Goal: Book appointment/travel/reservation

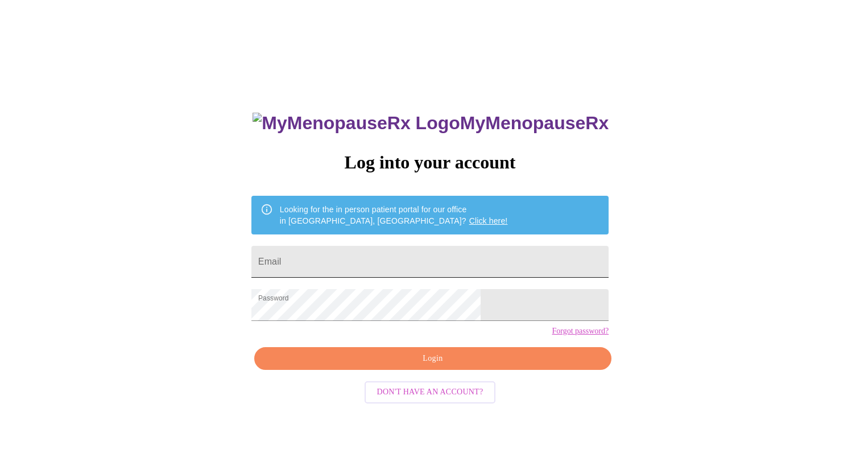
click at [412, 263] on input "Email" at bounding box center [429, 262] width 357 height 32
type input "[EMAIL_ADDRESS][DOMAIN_NAME]"
click at [428, 366] on span "Login" at bounding box center [432, 358] width 331 height 14
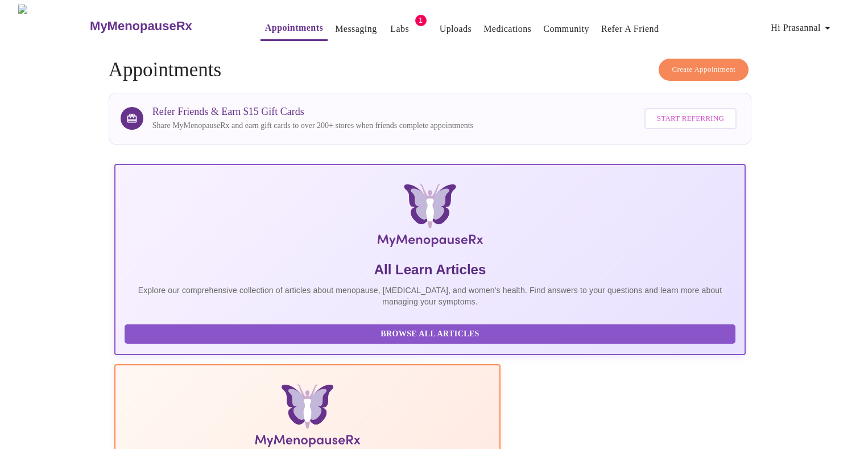
click at [386, 25] on span "Labs" at bounding box center [399, 29] width 27 height 16
click at [390, 27] on link "Labs" at bounding box center [399, 29] width 19 height 16
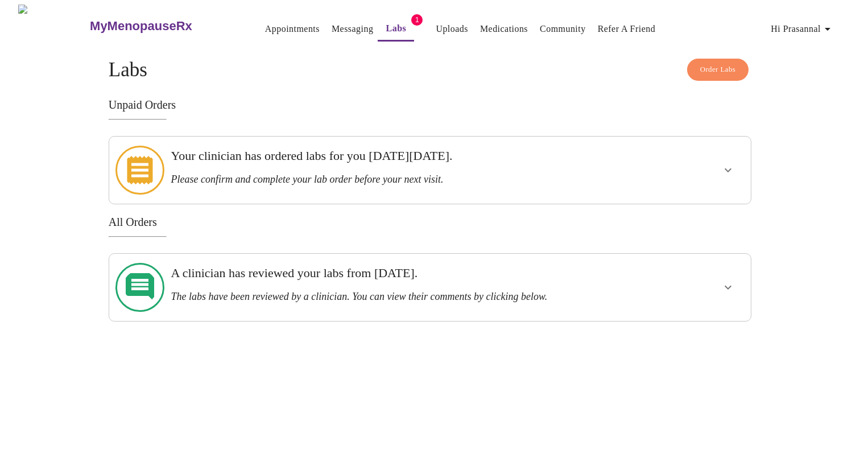
click at [372, 98] on h3 "Unpaid Orders" at bounding box center [430, 104] width 643 height 13
click at [378, 35] on button "Labs" at bounding box center [396, 29] width 36 height 24
click at [265, 29] on link "Appointments" at bounding box center [292, 29] width 55 height 16
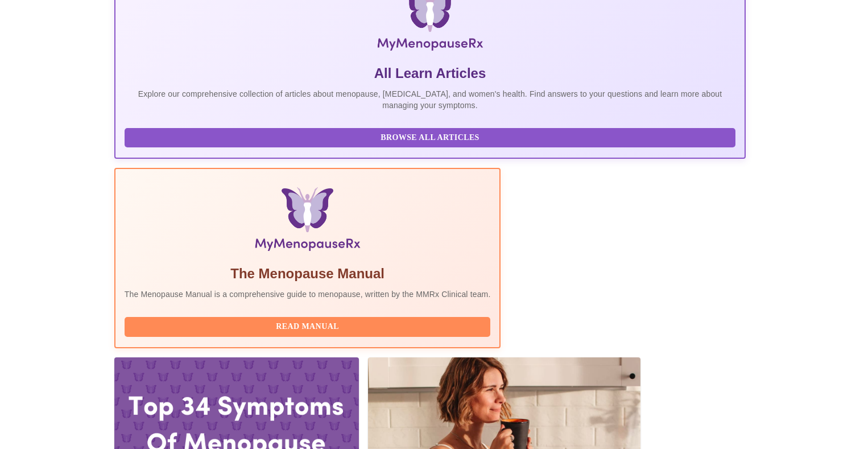
scroll to position [236, 0]
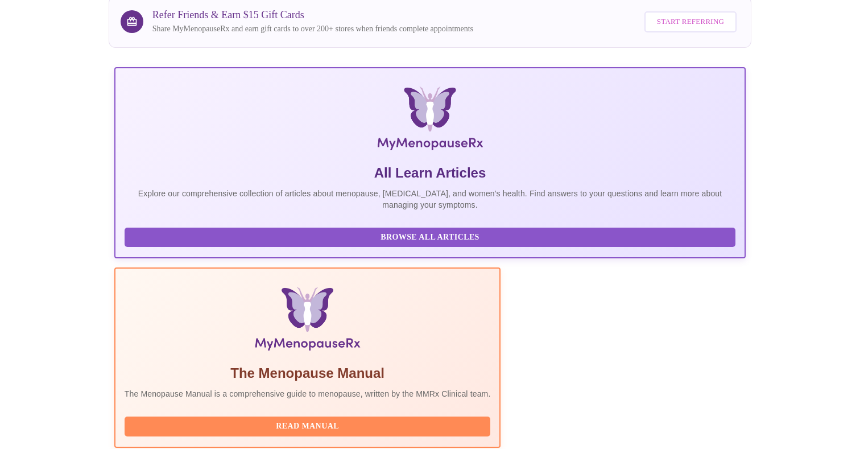
scroll to position [49, 0]
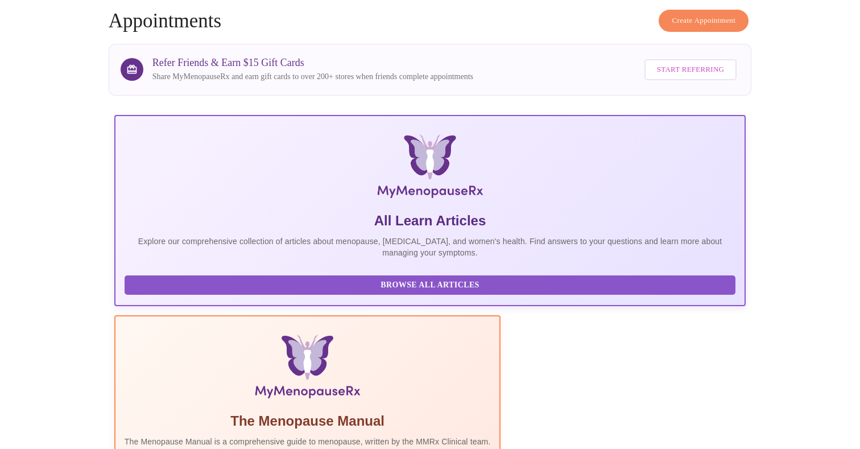
click at [687, 14] on span "Create Appointment" at bounding box center [704, 20] width 64 height 13
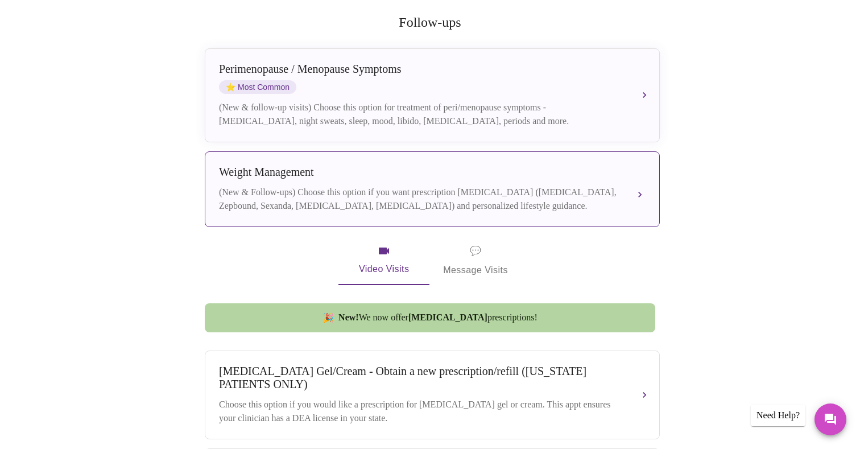
scroll to position [236, 0]
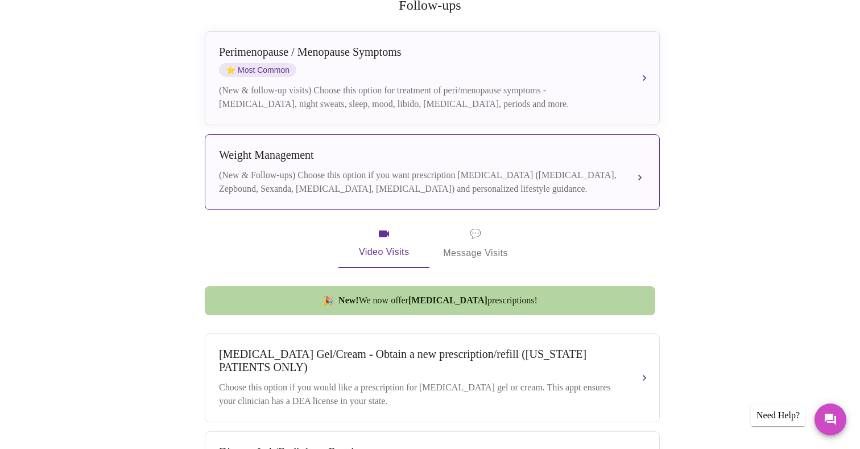
click at [484, 168] on div "(New & Follow-ups) Choose this option if you want prescription [MEDICAL_DATA] (…" at bounding box center [421, 181] width 404 height 27
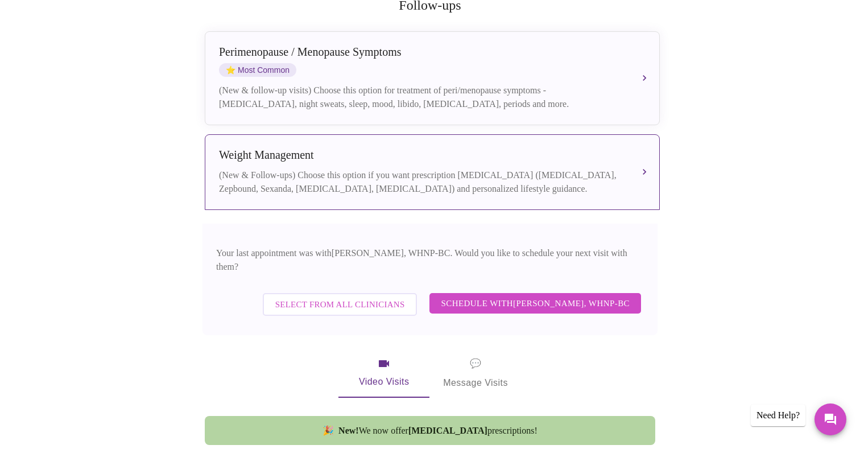
click at [375, 297] on span "Select from All Clinicians" at bounding box center [340, 304] width 130 height 15
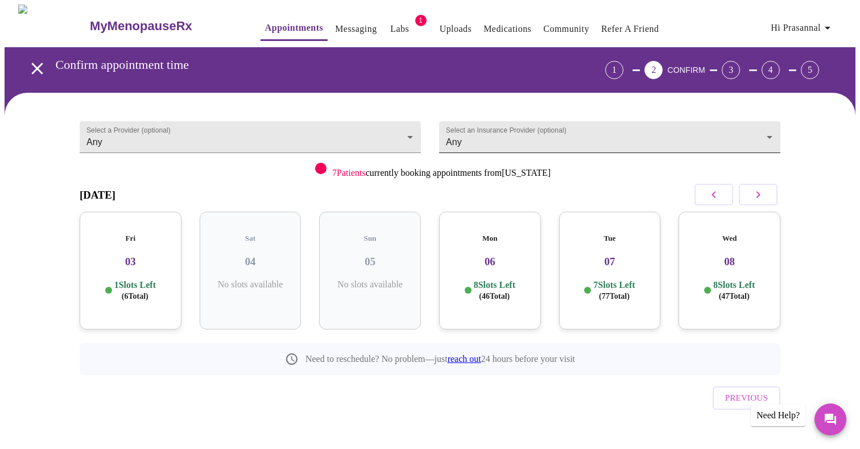
click at [529, 140] on body "MyMenopauseRx Appointments Messaging Labs 1 Uploads Medications Community Refer…" at bounding box center [430, 236] width 851 height 462
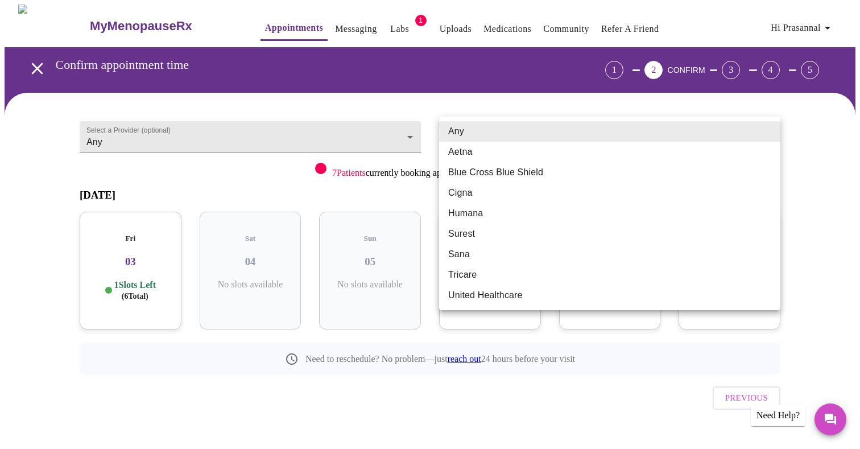
click at [231, 197] on div at bounding box center [430, 224] width 860 height 449
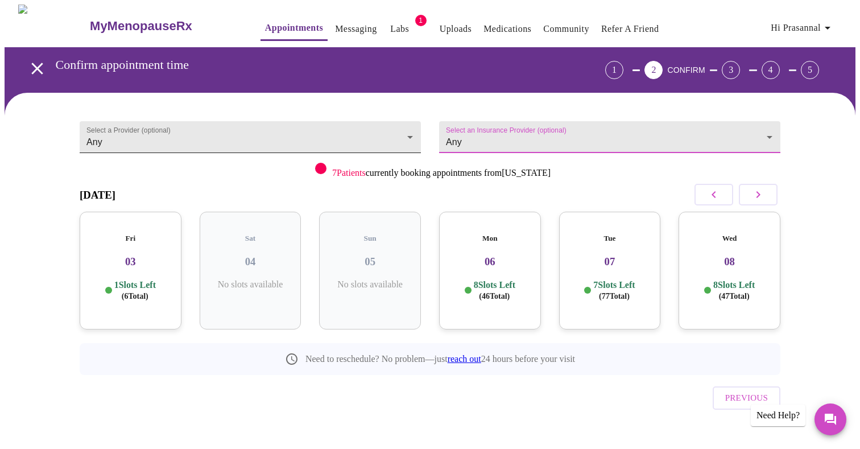
click at [395, 142] on body "MyMenopauseRx Appointments Messaging Labs 1 Uploads Medications Community Refer…" at bounding box center [430, 236] width 851 height 462
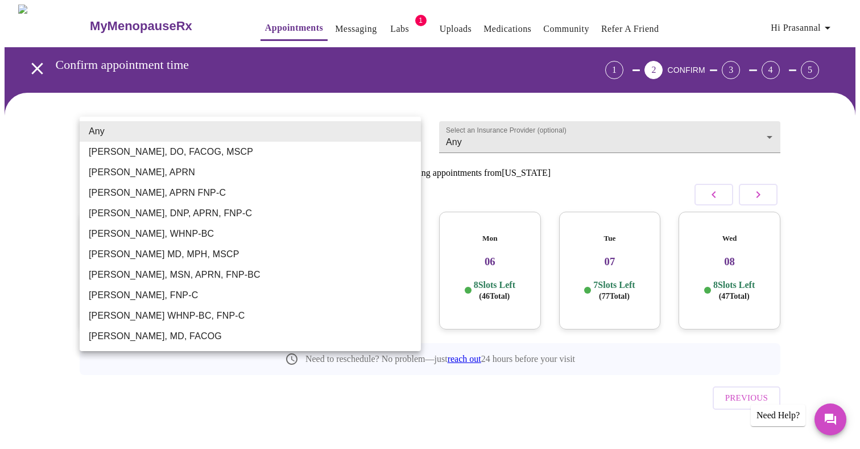
click at [236, 257] on li "[PERSON_NAME] MD, MPH, MSCP" at bounding box center [250, 254] width 341 height 20
type input "[PERSON_NAME] MD, MPH, MSCP"
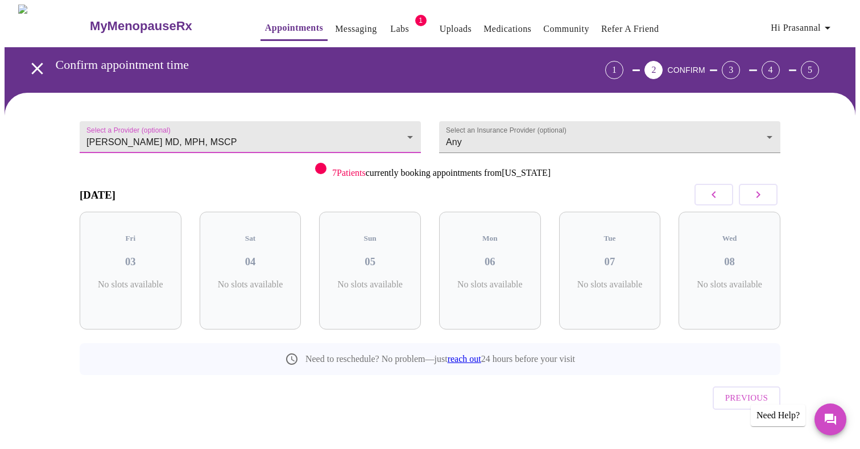
click at [758, 195] on icon "button" at bounding box center [758, 194] width 4 height 7
click at [619, 268] on div "Thu 30 5 Slots Left ( 5 Total)" at bounding box center [610, 271] width 102 height 118
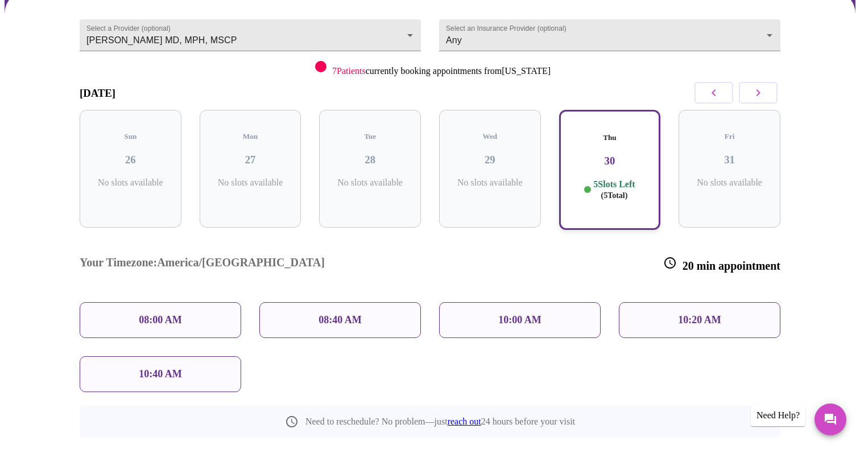
scroll to position [140, 0]
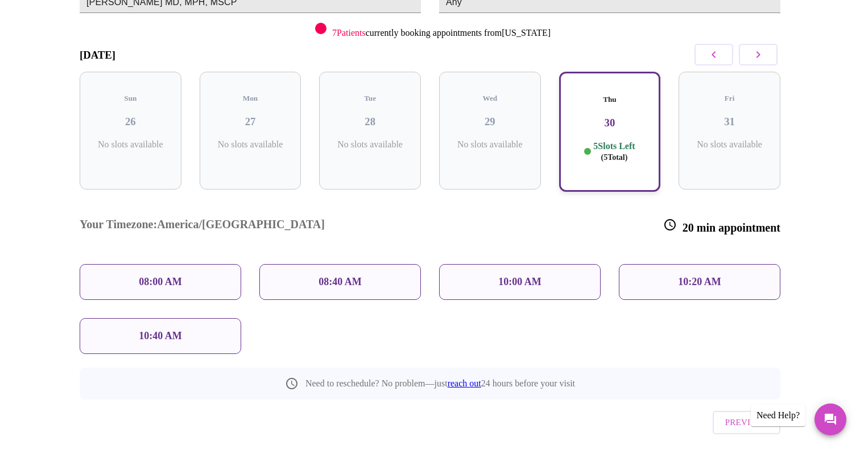
click at [196, 318] on div "10:40 AM" at bounding box center [160, 336] width 161 height 36
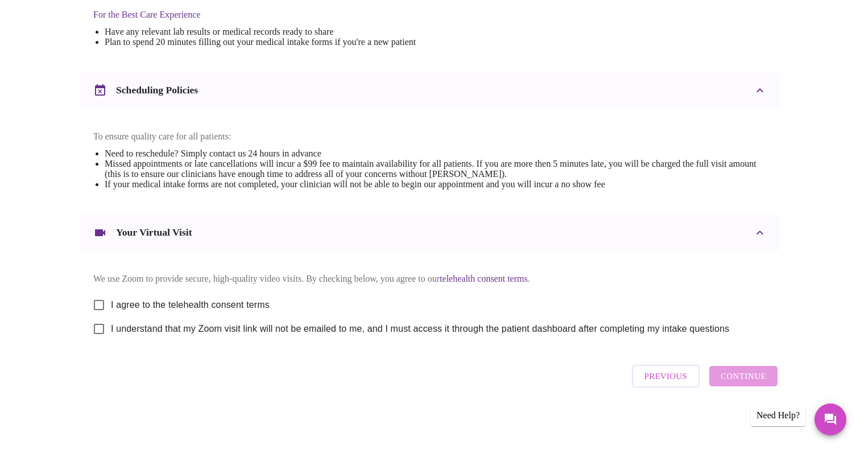
scroll to position [375, 0]
click at [94, 302] on input "I agree to the telehealth consent terms" at bounding box center [99, 305] width 24 height 24
checkbox input "true"
click at [96, 329] on input "I understand that my Zoom visit link will not be emailed to me, and I must acce…" at bounding box center [99, 329] width 24 height 24
checkbox input "true"
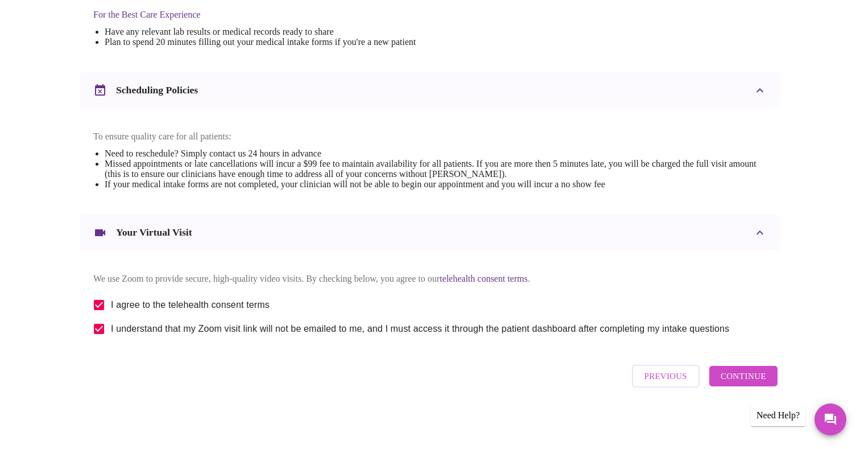
click at [158, 384] on div "Previous Continue" at bounding box center [430, 376] width 701 height 34
click at [745, 383] on span "Continue" at bounding box center [742, 375] width 45 height 15
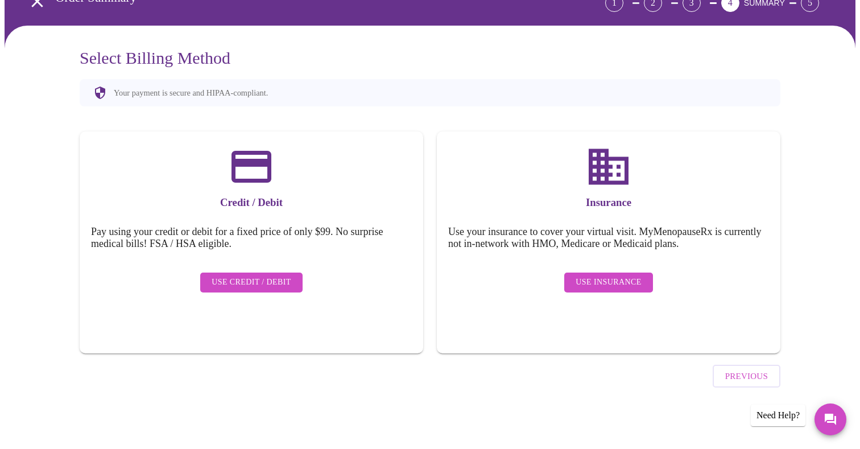
scroll to position [35, 0]
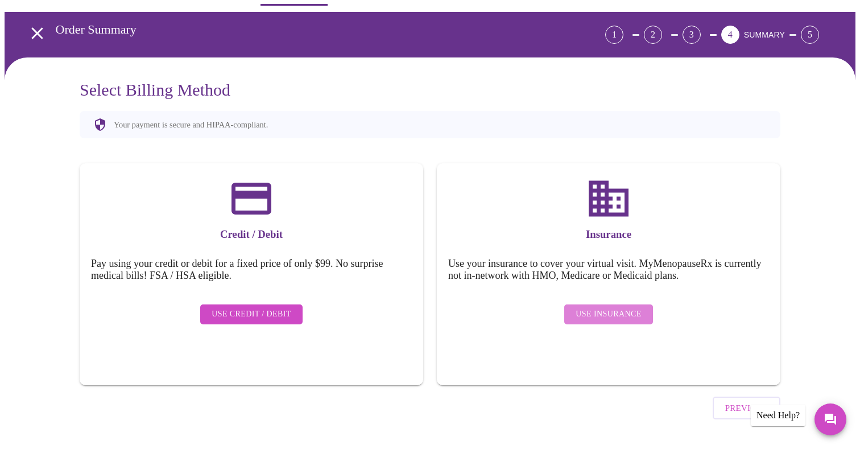
click at [618, 308] on span "Use Insurance" at bounding box center [607, 314] width 65 height 14
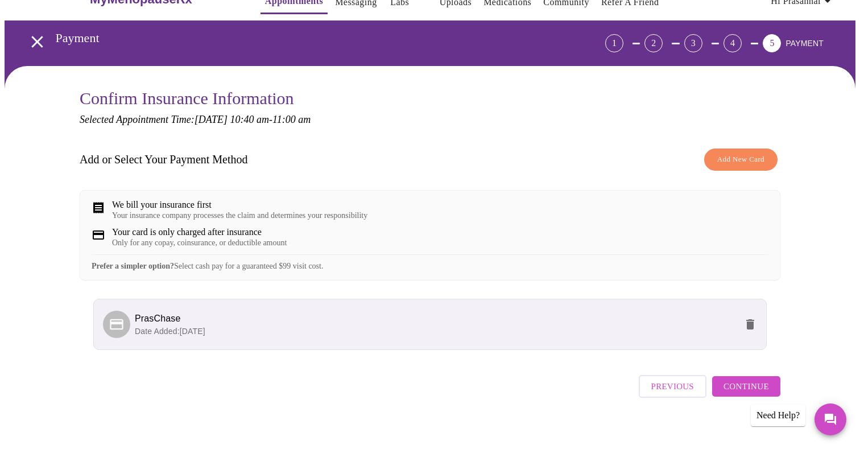
scroll to position [45, 0]
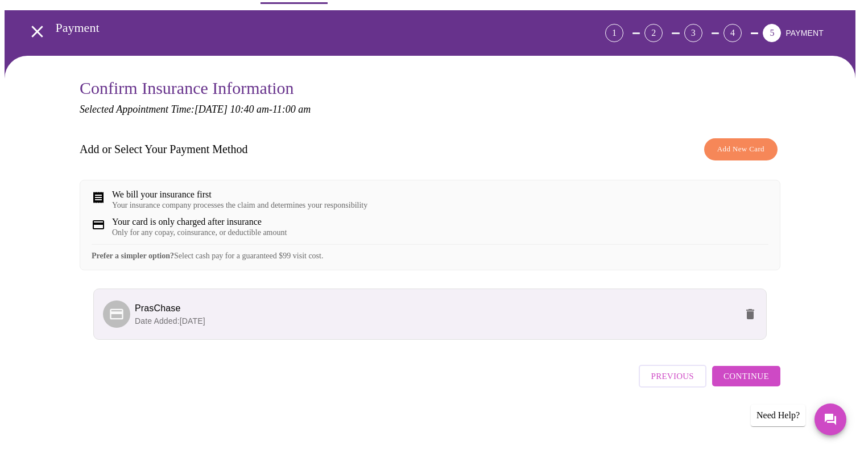
click at [739, 386] on button "Continue" at bounding box center [746, 376] width 68 height 20
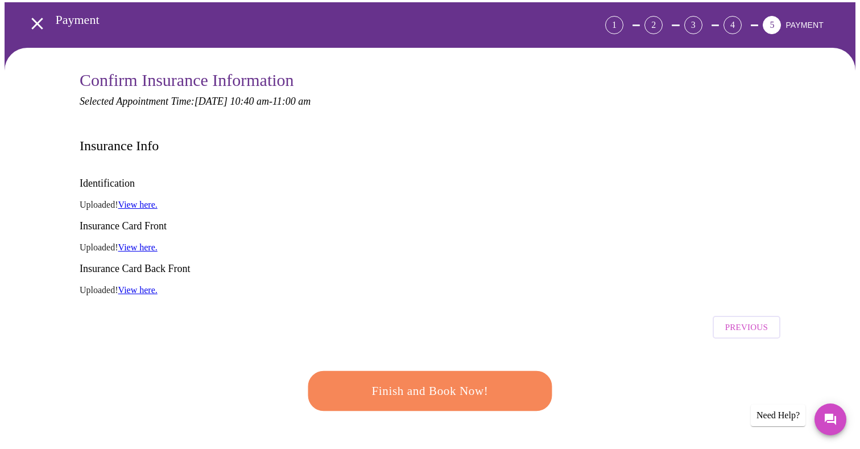
click at [604, 242] on p "Uploaded! View here." at bounding box center [430, 247] width 701 height 10
click at [488, 380] on span "Finish and Book Now!" at bounding box center [430, 390] width 212 height 21
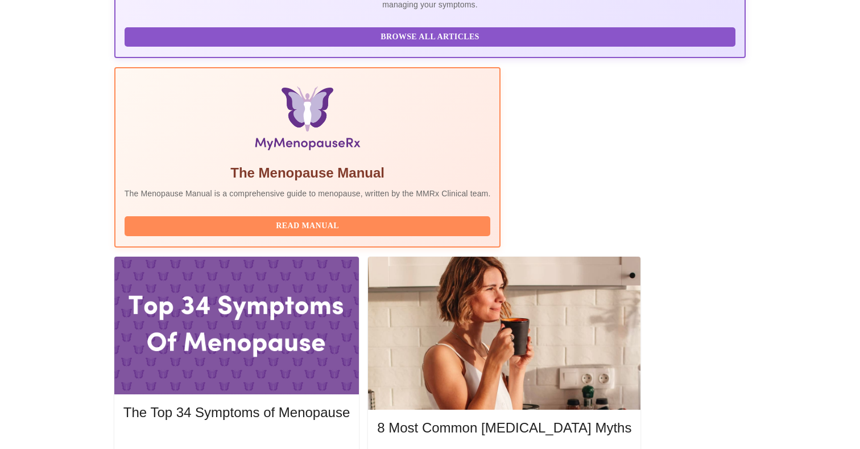
scroll to position [387, 0]
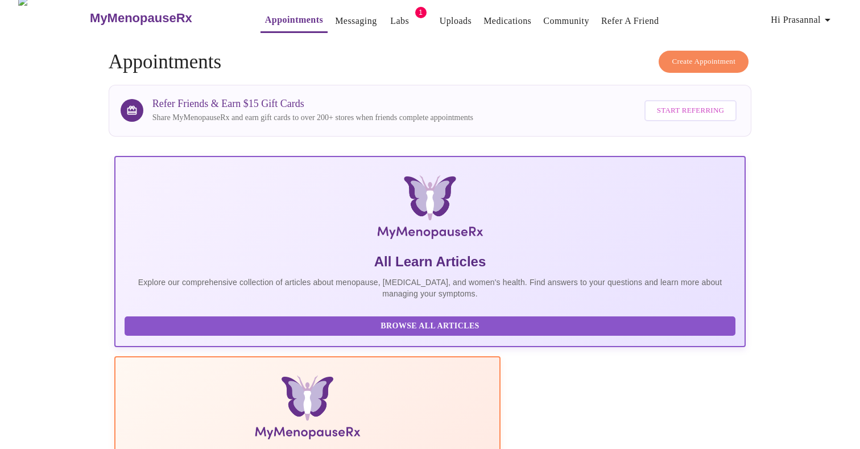
scroll to position [0, 0]
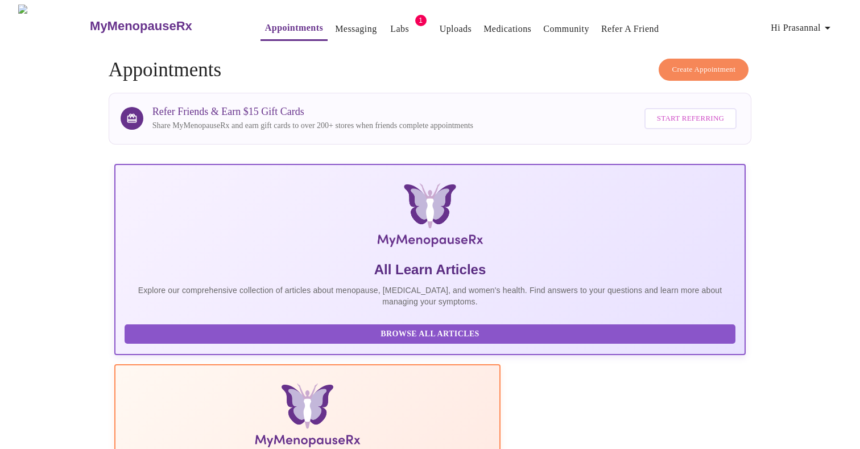
click at [390, 21] on link "Labs" at bounding box center [399, 29] width 19 height 16
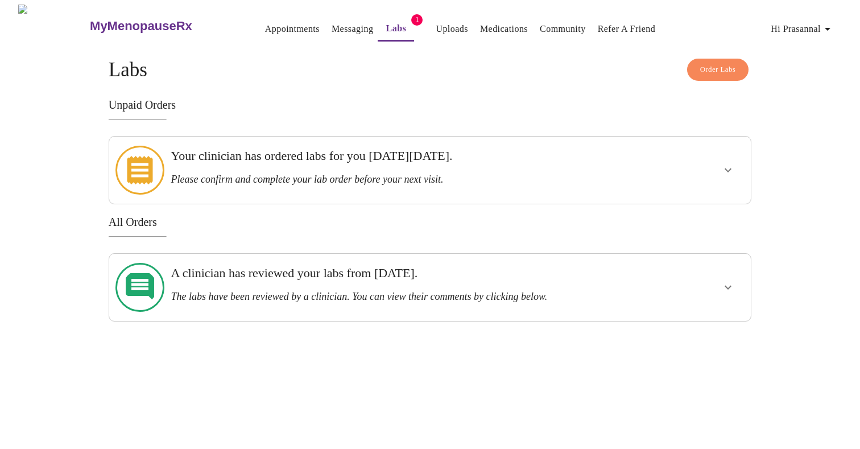
click at [333, 90] on div "Order Labs Labs Unpaid Orders Your clinician has ordered labs for you [DATE][DA…" at bounding box center [430, 190] width 643 height 263
click at [80, 122] on div "Order Labs Labs Unpaid Orders Your clinician has ordered labs for you [DATE][DA…" at bounding box center [430, 190] width 728 height 263
